Goal: Communication & Community: Ask a question

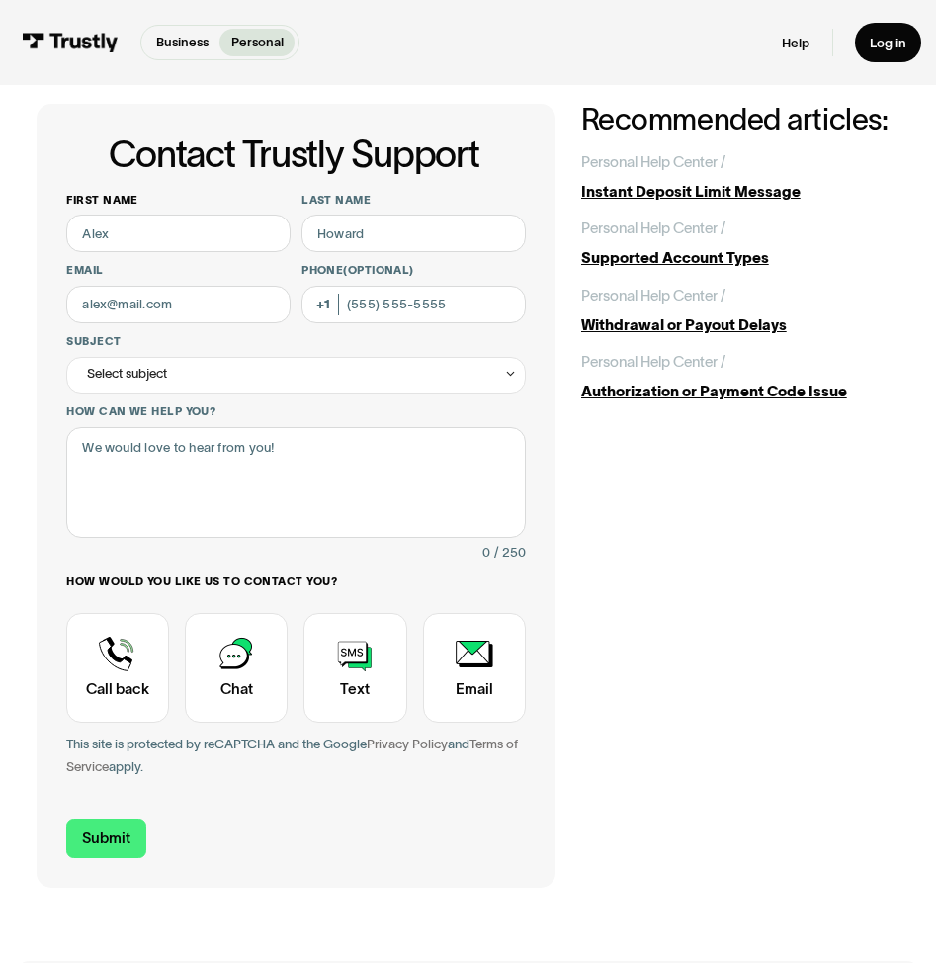
scroll to position [40, 0]
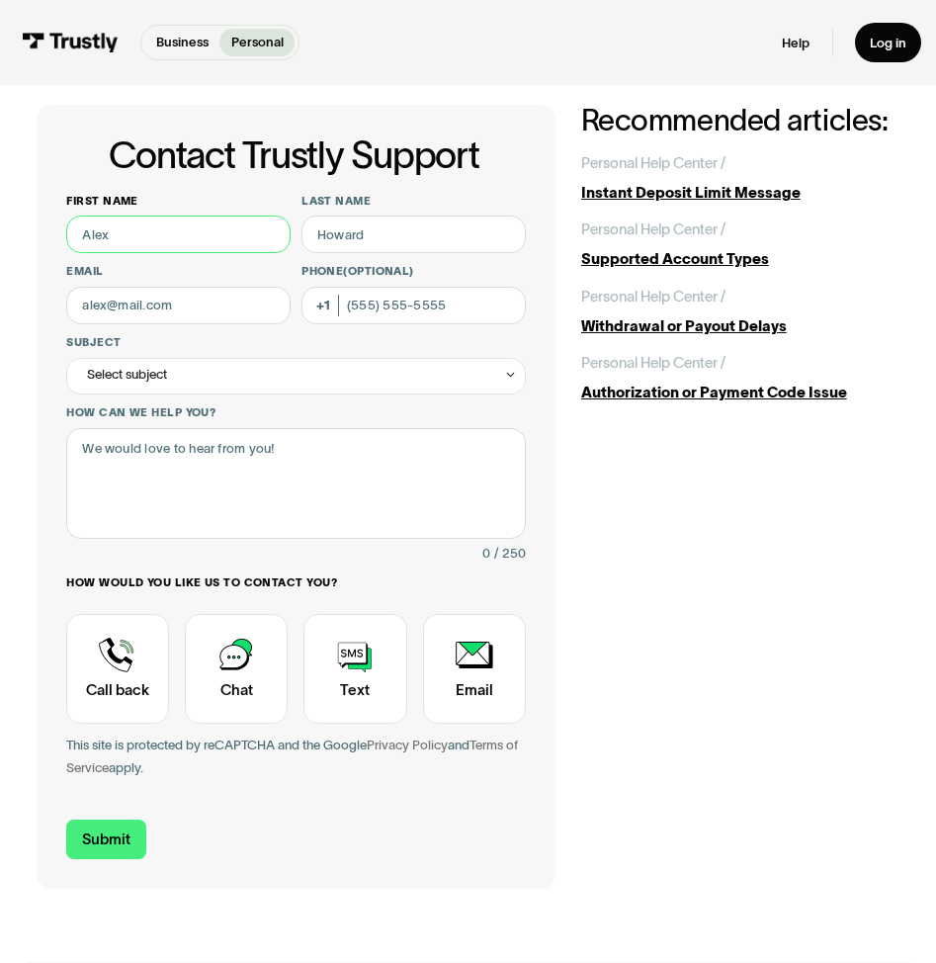
click at [231, 235] on input "First name" at bounding box center [177, 234] width 223 height 38
type input "[PERSON_NAME]"
type input "Warnokowski"
type input "[EMAIL_ADDRESS][DOMAIN_NAME]"
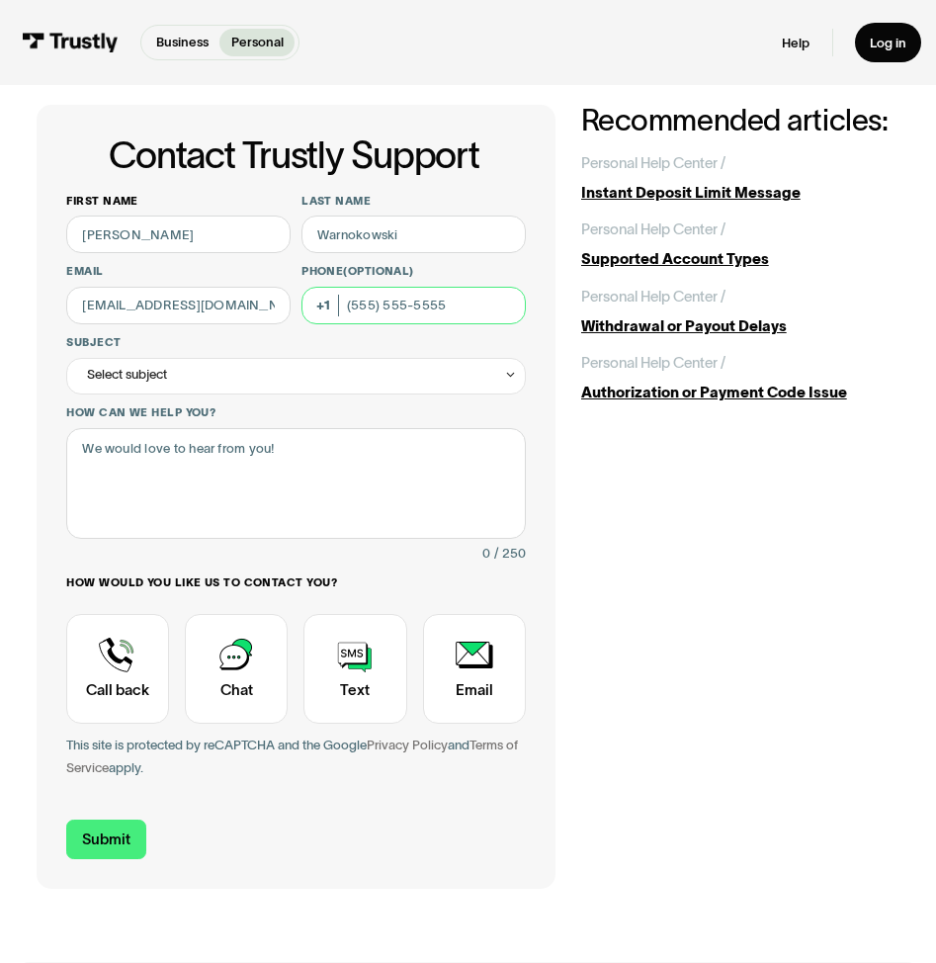
type input "[PHONE_NUMBER]"
type input "[PERSON_NAME]"
click at [180, 378] on div "Select subject" at bounding box center [295, 376] width 459 height 37
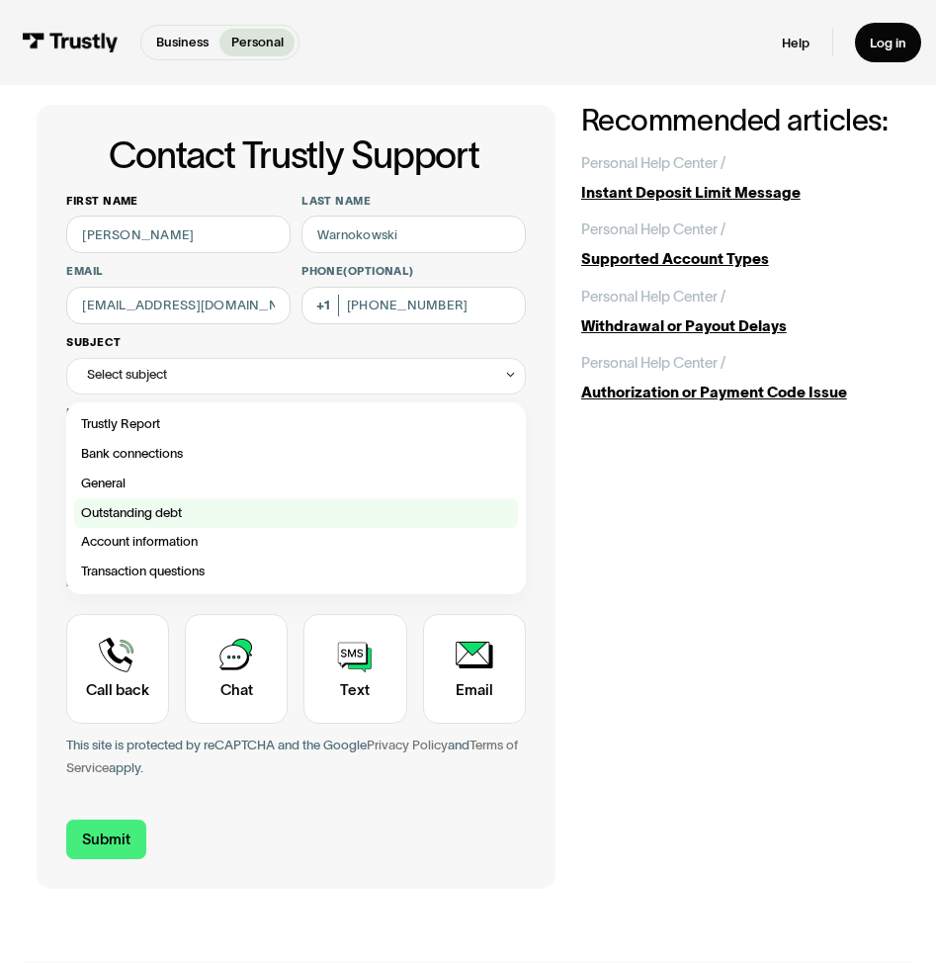
click at [147, 512] on div "Contact Trustly Support" at bounding box center [296, 513] width 444 height 30
type input "**********"
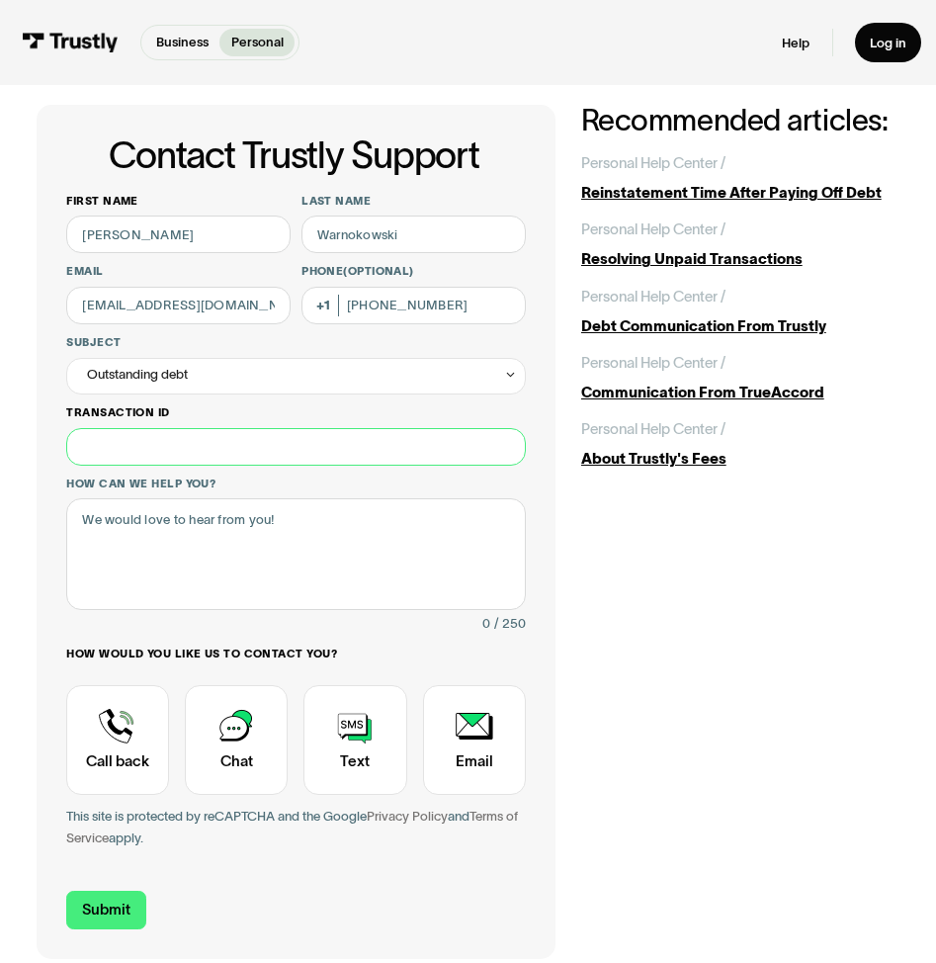
click at [162, 449] on input "Transaction ID" at bounding box center [295, 447] width 459 height 38
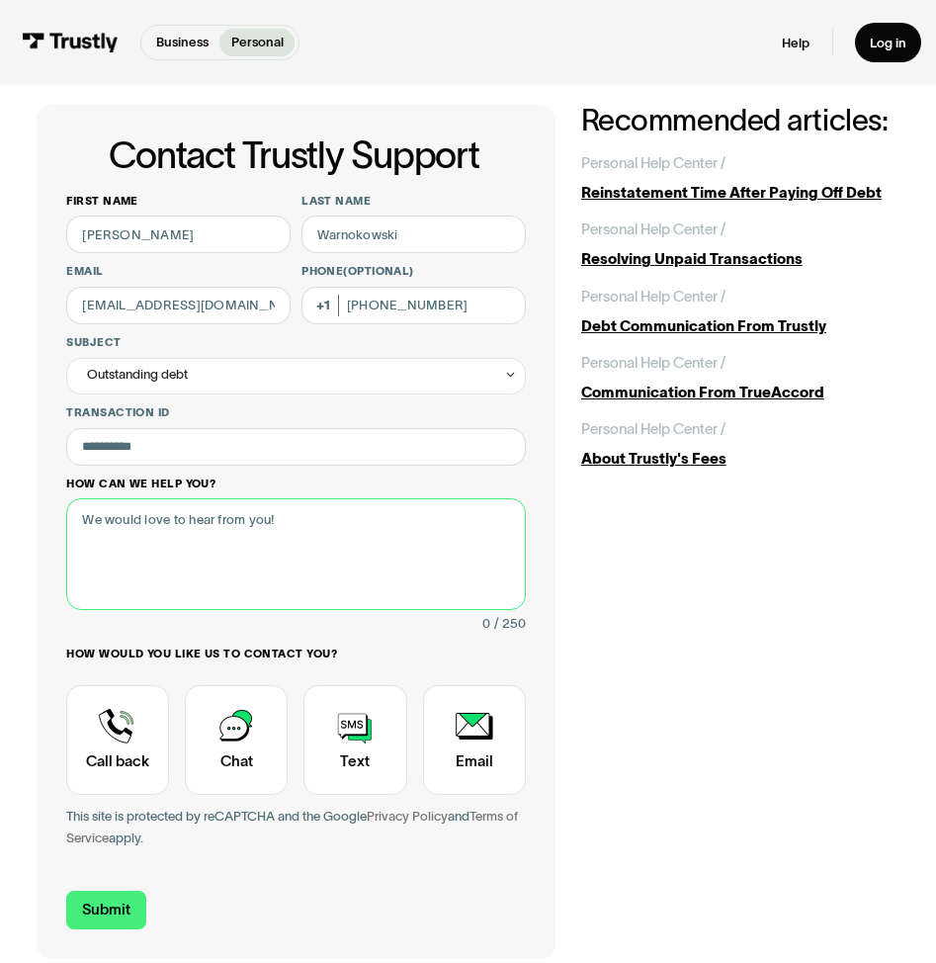
click at [164, 535] on textarea "How can we help you?" at bounding box center [295, 553] width 459 height 111
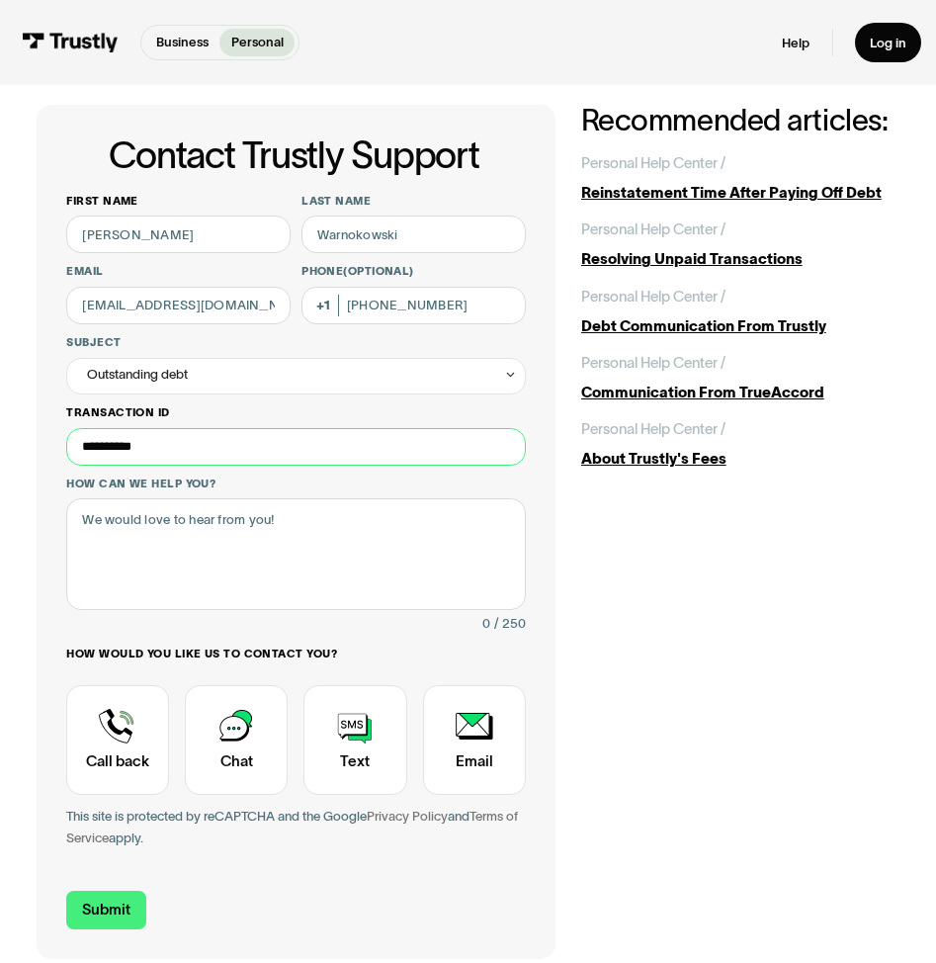
click at [182, 454] on input "**********" at bounding box center [295, 447] width 459 height 38
type input "**********"
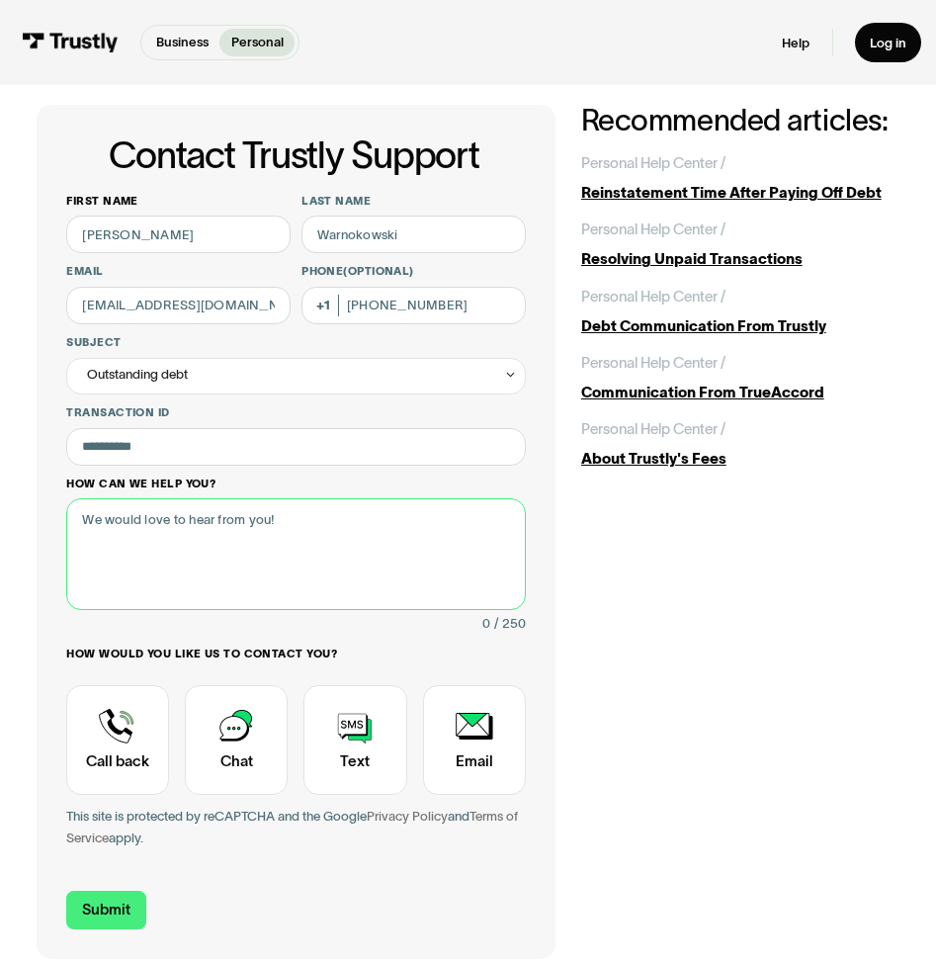
click at [207, 512] on textarea "How can we help you?" at bounding box center [295, 553] width 459 height 111
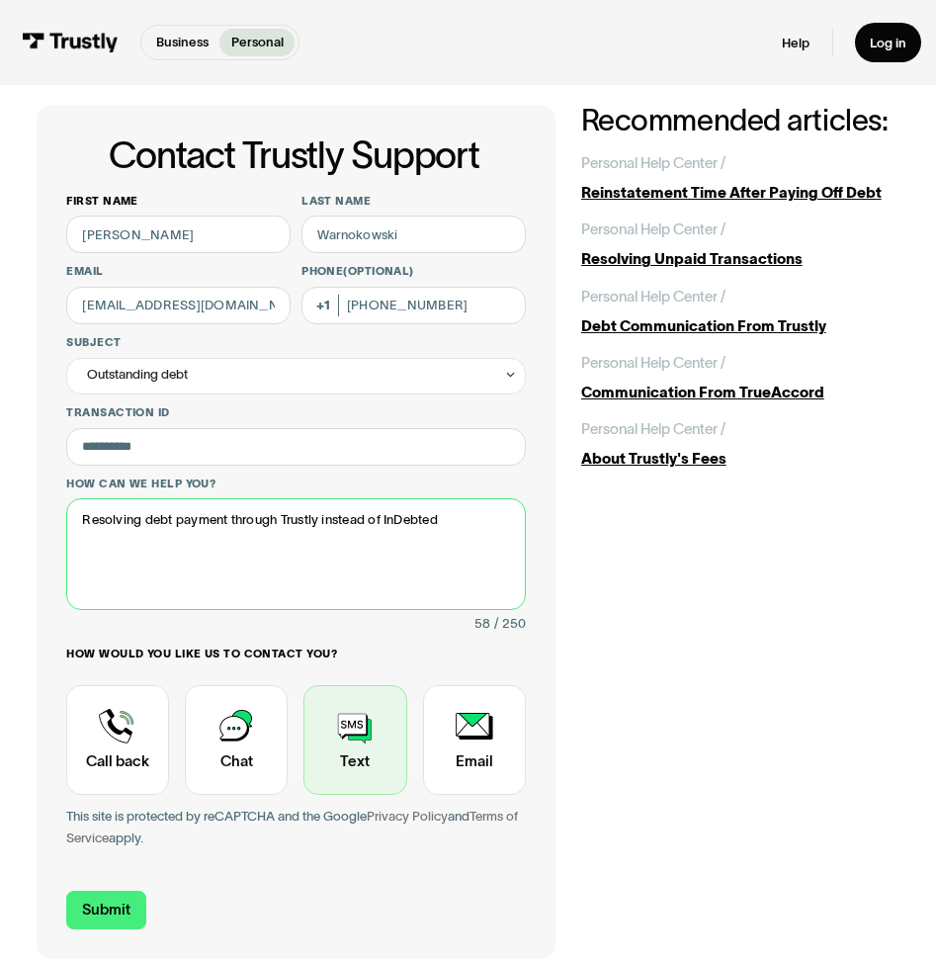
type textarea "Resolving debt payment through Trustly instead of InDebted"
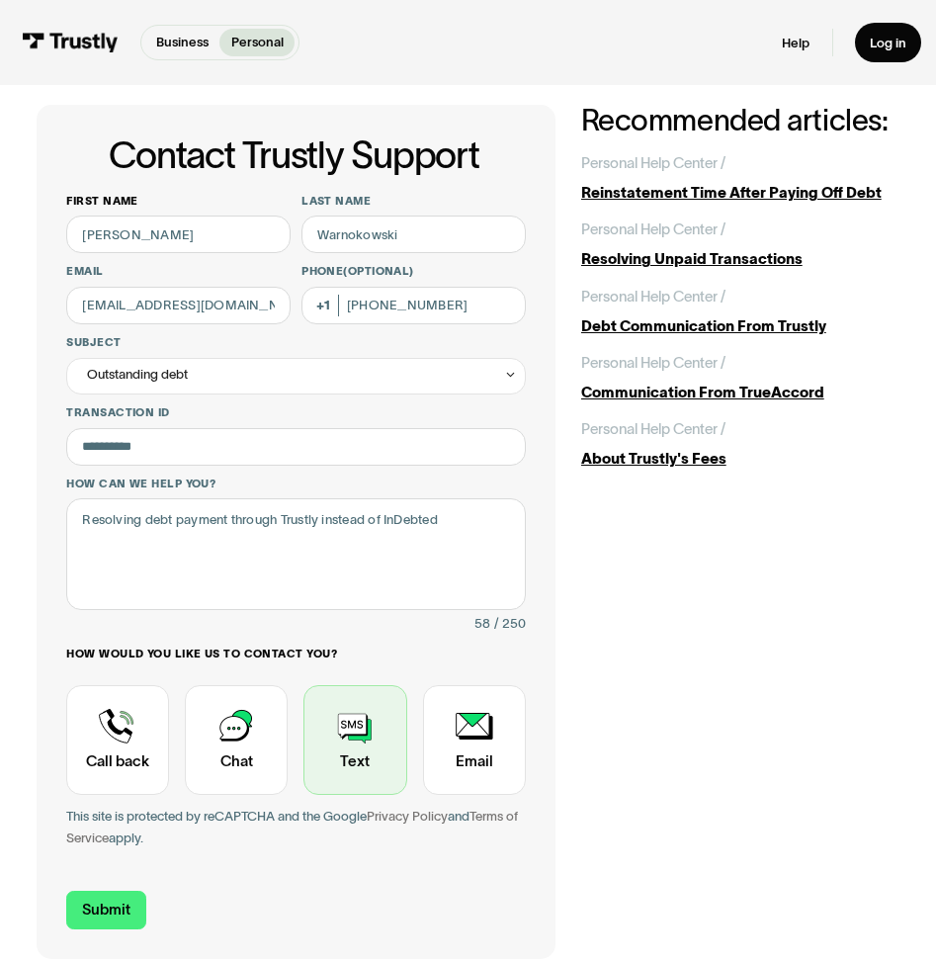
click at [348, 737] on div "Contact Trustly Support" at bounding box center [354, 740] width 103 height 110
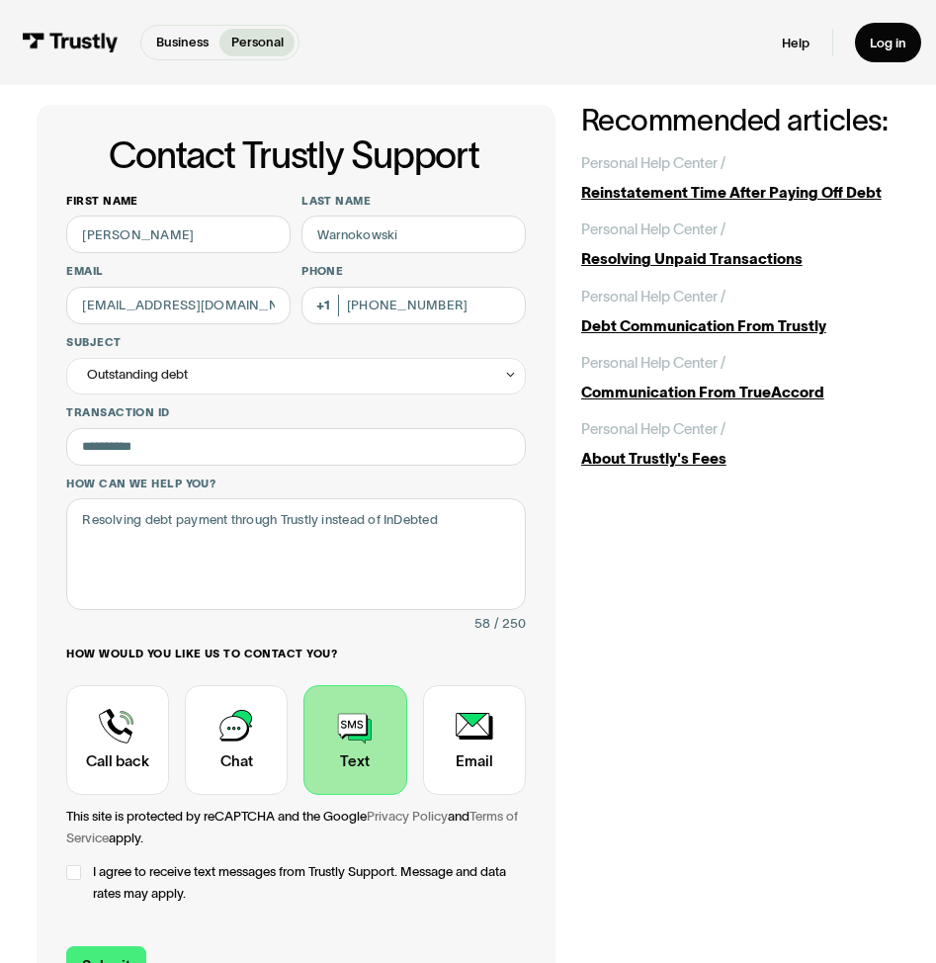
scroll to position [177, 0]
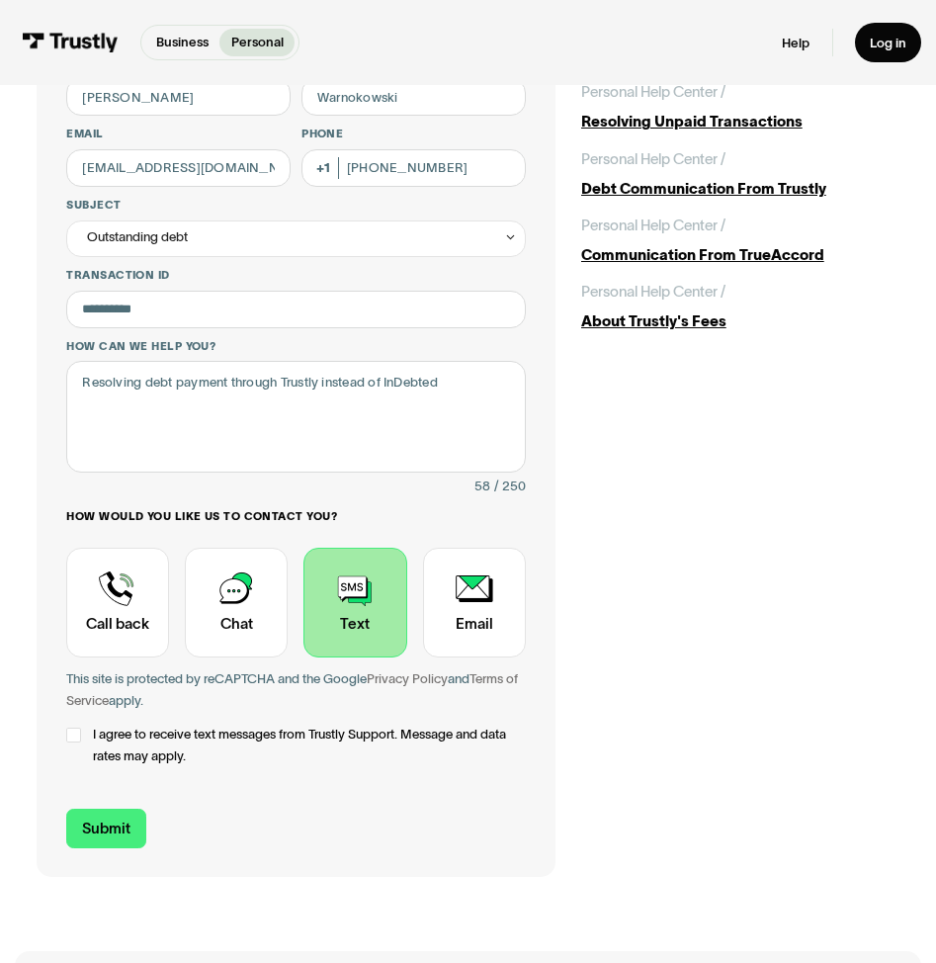
click at [77, 744] on label "I agree to receive text messages from Trustly Support. Message and data rates m…" at bounding box center [295, 746] width 459 height 44
click at [98, 828] on input "Submit" at bounding box center [106, 828] width 80 height 39
type input "[PHONE_NUMBER]"
